Goal: Transaction & Acquisition: Purchase product/service

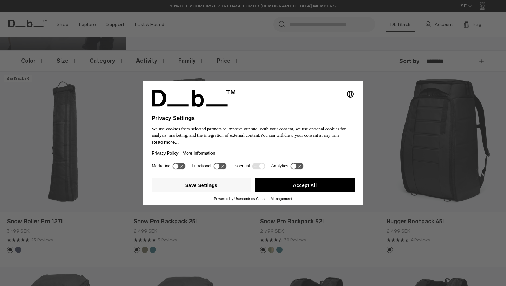
click at [319, 188] on button "Accept All" at bounding box center [305, 185] width 100 height 14
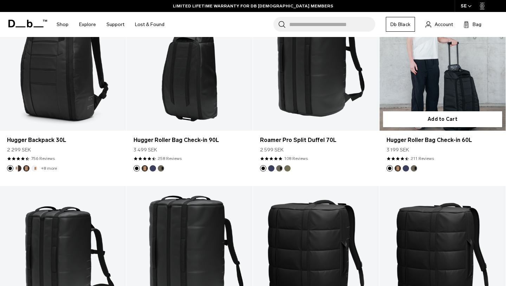
scroll to position [1347, 0]
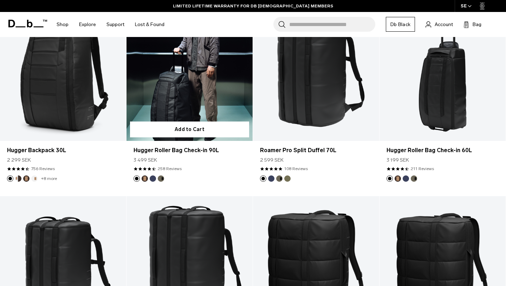
click at [175, 111] on link "Hugger Roller Bag Check-in 90L" at bounding box center [190, 71] width 126 height 140
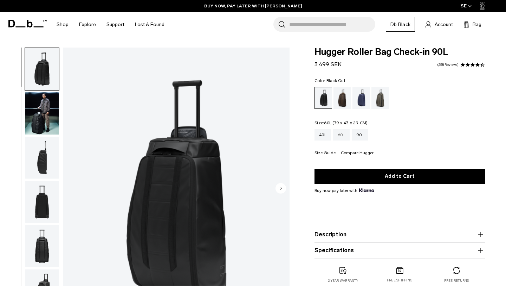
click at [342, 139] on div "60L" at bounding box center [341, 134] width 17 height 11
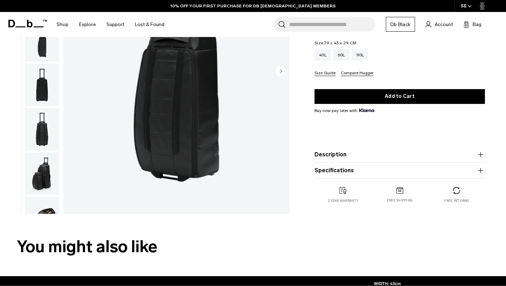
click at [367, 153] on button "Description" at bounding box center [400, 154] width 171 height 8
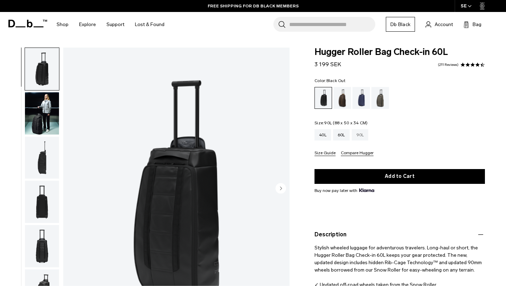
click at [359, 140] on div "90L" at bounding box center [360, 134] width 17 height 11
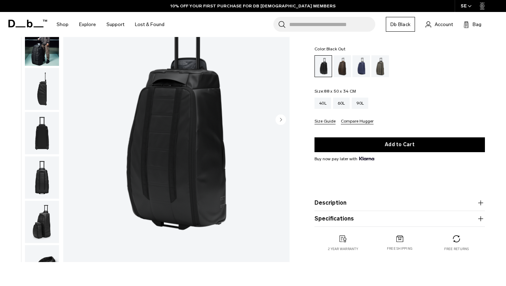
click at [280, 119] on circle "Next slide" at bounding box center [281, 119] width 11 height 11
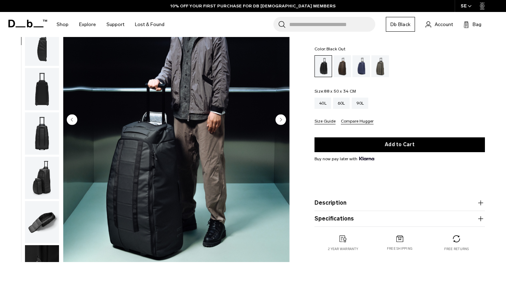
scroll to position [44, 0]
click at [281, 116] on circle "Next slide" at bounding box center [281, 119] width 11 height 11
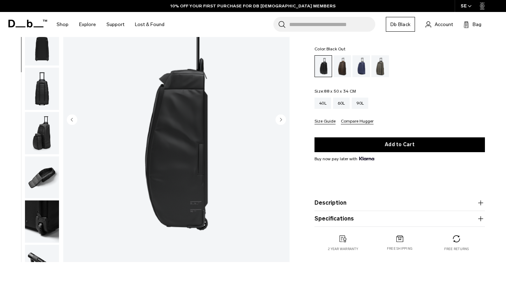
click at [281, 116] on circle "Next slide" at bounding box center [281, 119] width 11 height 11
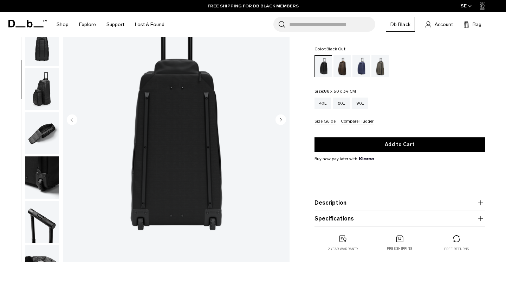
click at [281, 116] on circle "Next slide" at bounding box center [281, 119] width 11 height 11
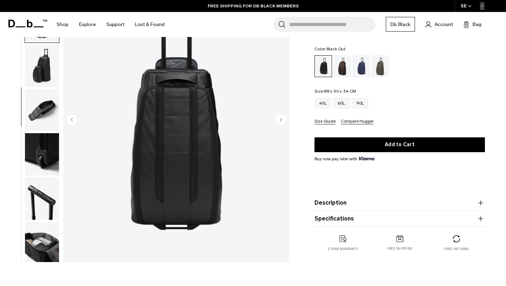
scroll to position [158, 0]
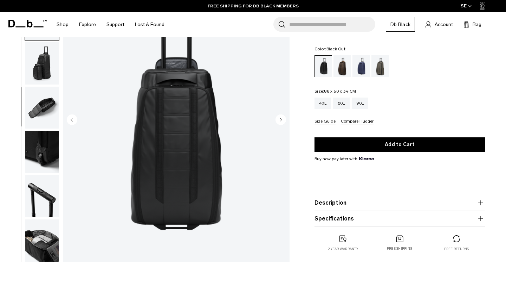
click at [282, 116] on circle "Next slide" at bounding box center [281, 119] width 11 height 11
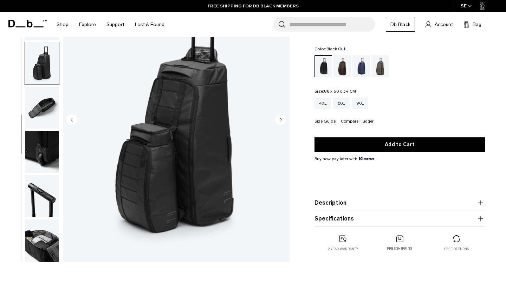
click at [282, 116] on circle "Next slide" at bounding box center [281, 119] width 11 height 11
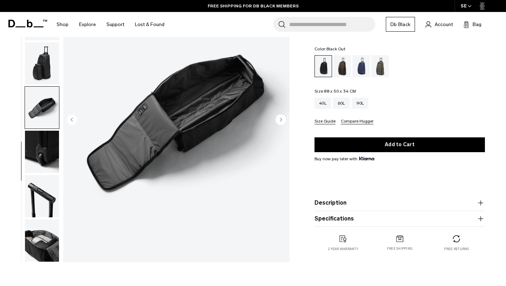
click at [282, 116] on circle "Next slide" at bounding box center [281, 119] width 11 height 11
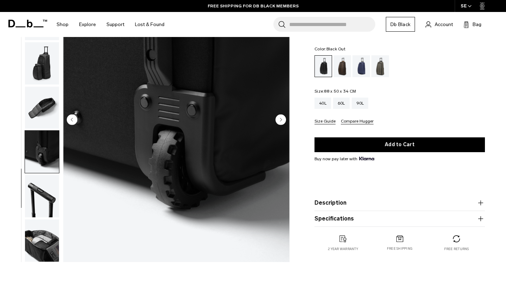
click at [282, 116] on circle "Next slide" at bounding box center [281, 119] width 11 height 11
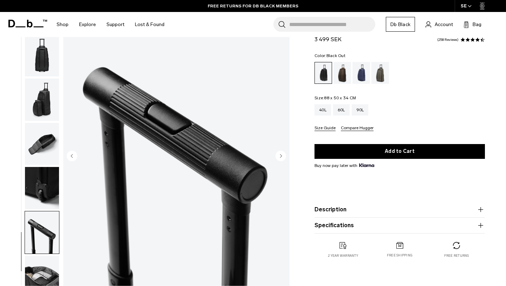
scroll to position [0, 0]
